Goal: Navigation & Orientation: Understand site structure

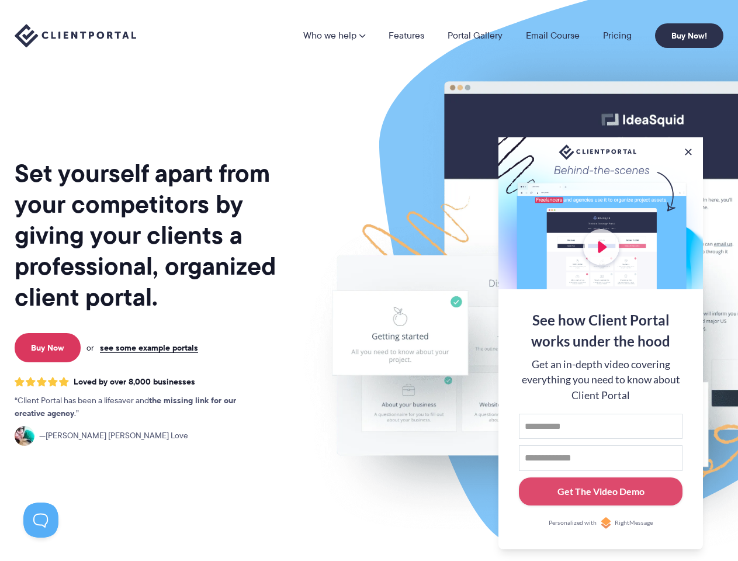
click at [369, 280] on img at bounding box center [610, 289] width 655 height 560
click at [335, 36] on link "Who we help" at bounding box center [334, 35] width 62 height 9
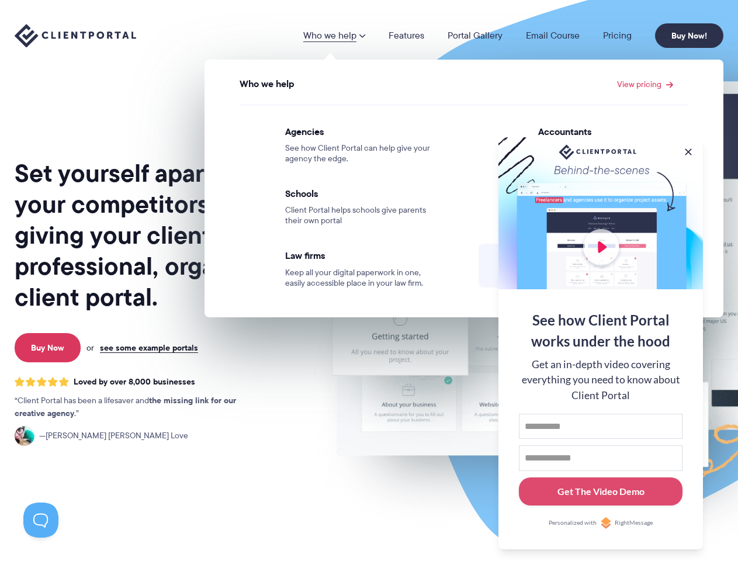
click at [688, 150] on button at bounding box center [688, 152] width 12 height 12
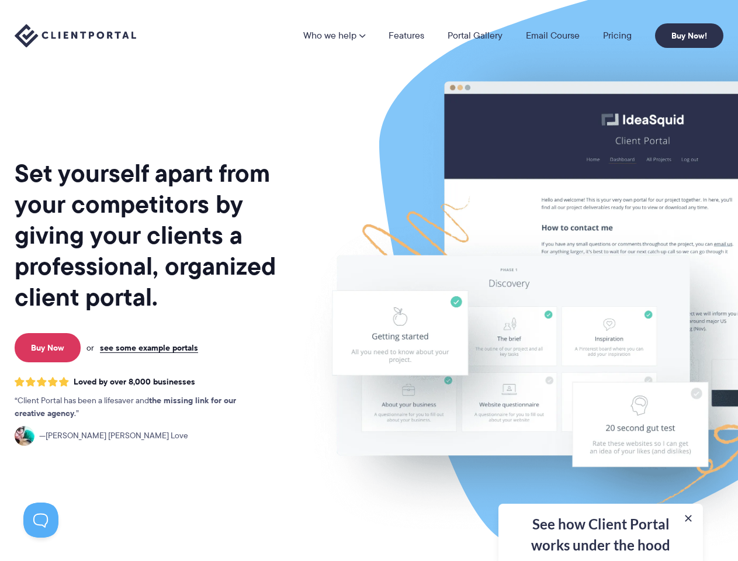
click at [600, 342] on img at bounding box center [610, 289] width 655 height 560
click at [41, 520] on button at bounding box center [40, 519] width 35 height 35
